Goal: Task Accomplishment & Management: Complete application form

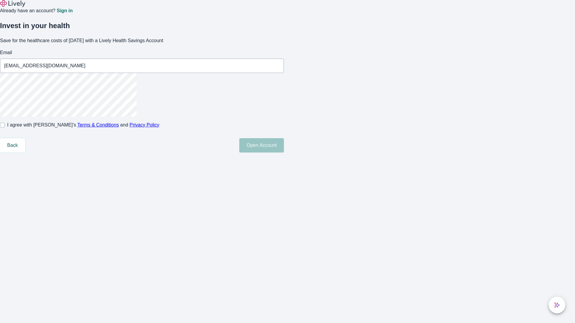
click at [5, 127] on input "I agree with Lively’s Terms & Conditions and Privacy Policy" at bounding box center [2, 125] width 5 height 5
checkbox input "true"
click at [284, 153] on button "Open Account" at bounding box center [261, 145] width 45 height 14
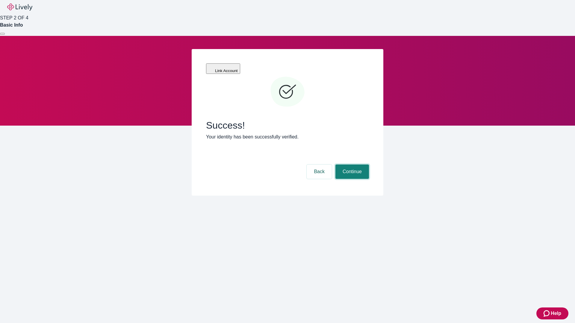
click at [351, 165] on button "Continue" at bounding box center [352, 172] width 34 height 14
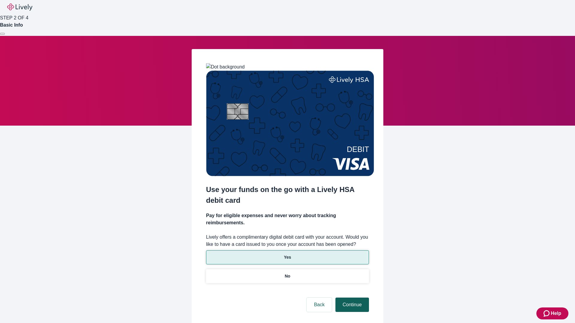
click at [287, 254] on p "Yes" at bounding box center [287, 257] width 7 height 6
click at [351, 298] on button "Continue" at bounding box center [352, 305] width 34 height 14
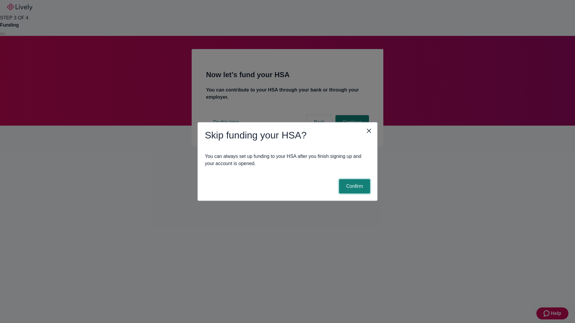
click at [353, 186] on button "Confirm" at bounding box center [354, 186] width 31 height 14
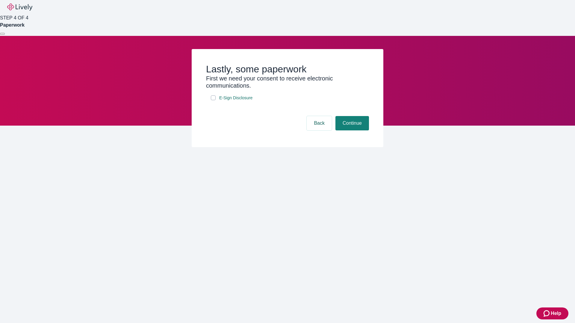
click at [213, 100] on input "E-Sign Disclosure" at bounding box center [213, 97] width 5 height 5
checkbox input "true"
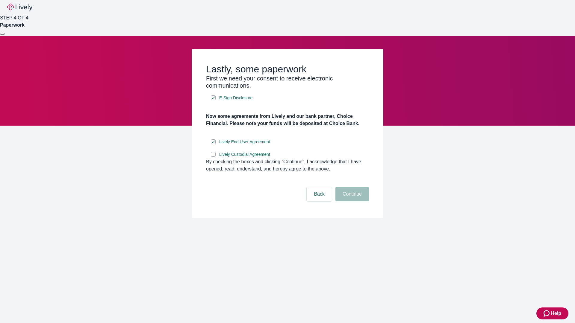
click at [213, 157] on input "Lively Custodial Agreement" at bounding box center [213, 154] width 5 height 5
checkbox input "true"
click at [351, 201] on button "Continue" at bounding box center [352, 194] width 34 height 14
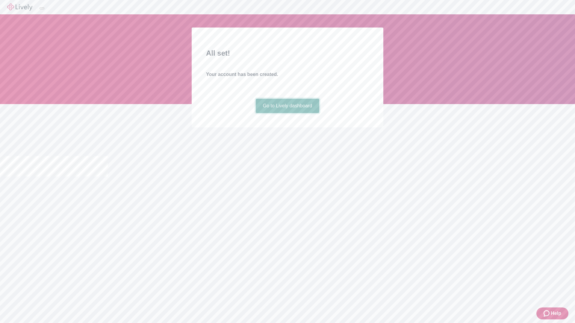
click at [287, 113] on link "Go to Lively dashboard" at bounding box center [288, 106] width 64 height 14
